Goal: Task Accomplishment & Management: Use online tool/utility

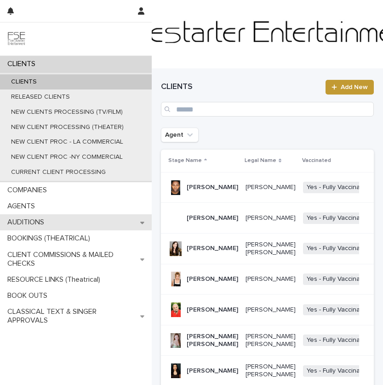
click at [76, 217] on div "AUDITIONS" at bounding box center [76, 222] width 152 height 16
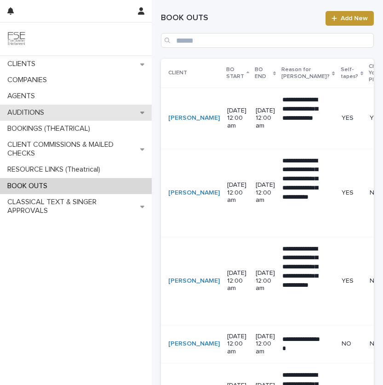
click at [89, 106] on div "AUDITIONS" at bounding box center [76, 113] width 152 height 16
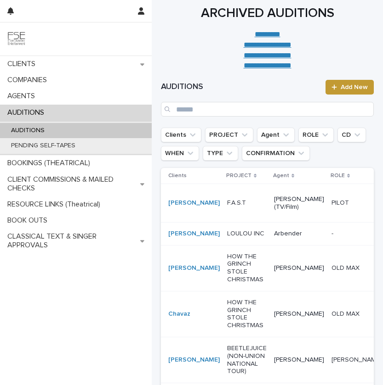
click at [236, 222] on td "F.A.S.T" at bounding box center [246, 203] width 47 height 38
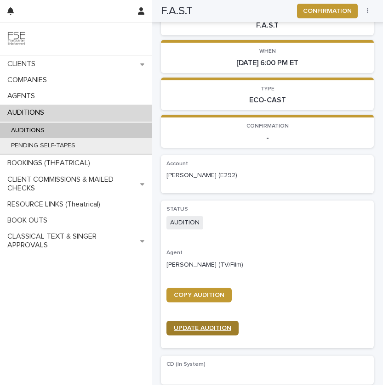
scroll to position [186, 0]
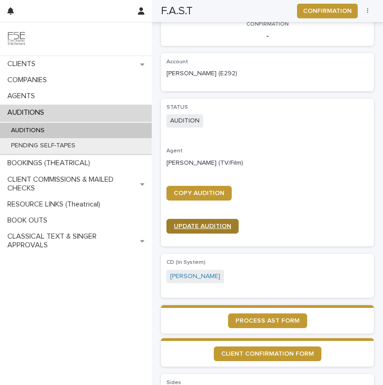
click at [202, 228] on span "UPDATE AUDITION" at bounding box center [202, 226] width 57 height 6
click at [196, 185] on div "STATUS AUDITION Agent [PERSON_NAME] (TV/Film) COPY AUDITION UPDATE AUDITION" at bounding box center [267, 172] width 202 height 137
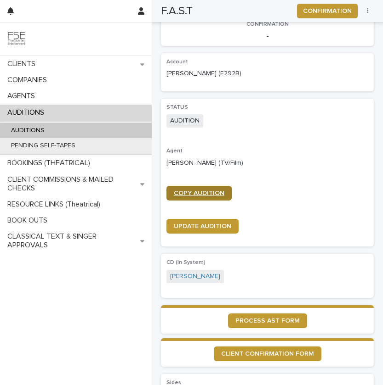
click at [197, 194] on span "COPY AUDITION" at bounding box center [199, 193] width 51 height 6
click at [196, 197] on span "COPY AUDITION" at bounding box center [199, 193] width 51 height 6
